Goal: Transaction & Acquisition: Subscribe to service/newsletter

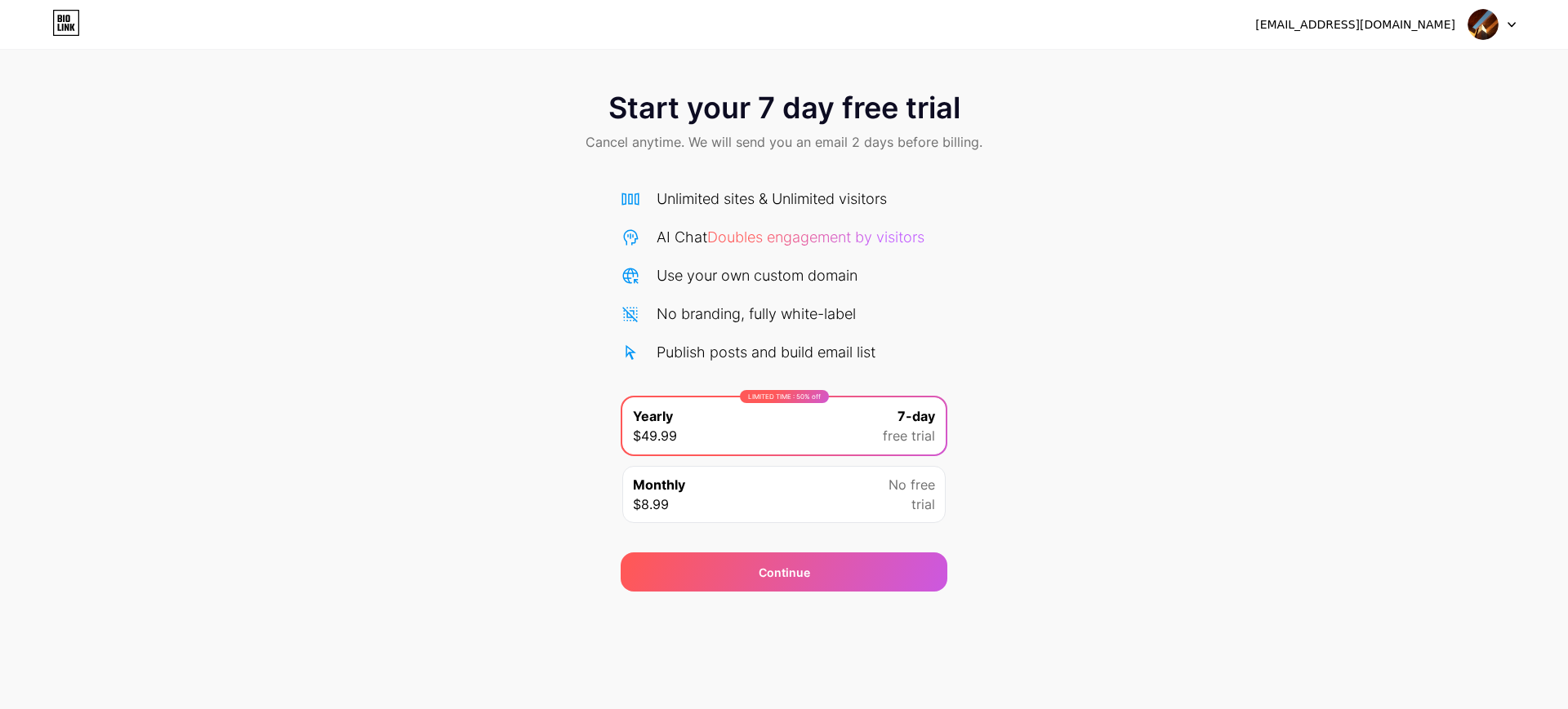
click at [64, 17] on icon at bounding box center [64, 18] width 2 height 7
click at [1253, 20] on div at bounding box center [1491, 24] width 47 height 30
